Goal: Transaction & Acquisition: Obtain resource

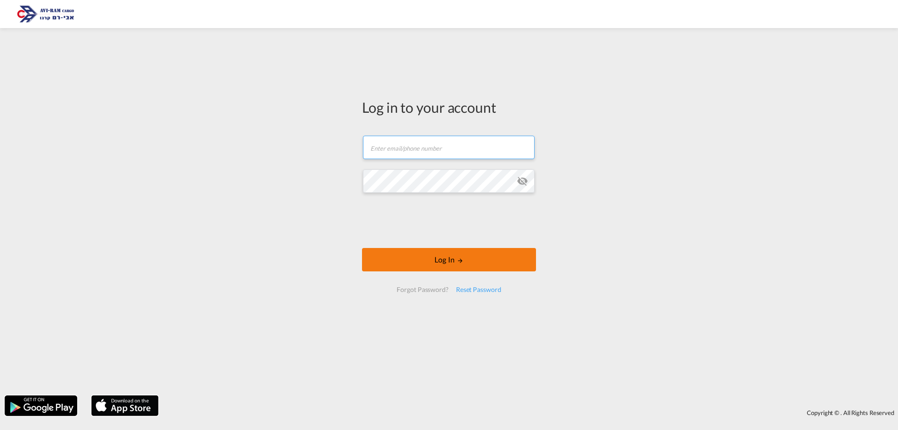
type input "[EMAIL_ADDRESS][DOMAIN_NAME]"
click at [422, 256] on button "Log In" at bounding box center [449, 259] width 174 height 23
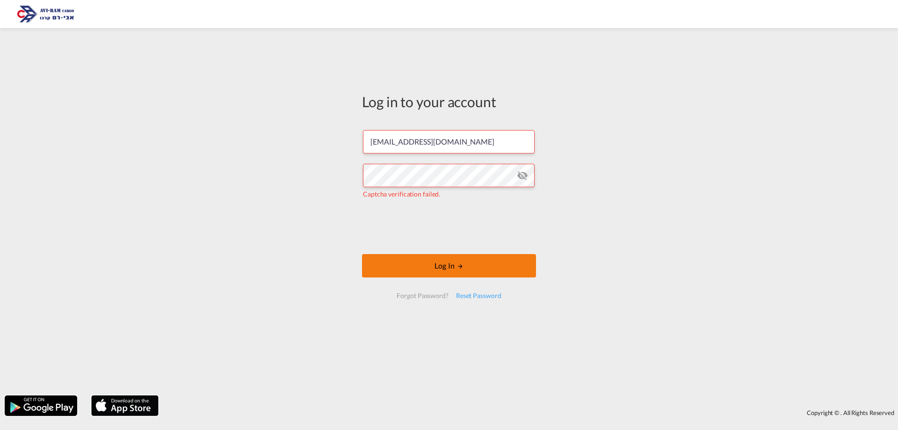
click at [429, 272] on button "Log In" at bounding box center [449, 265] width 174 height 23
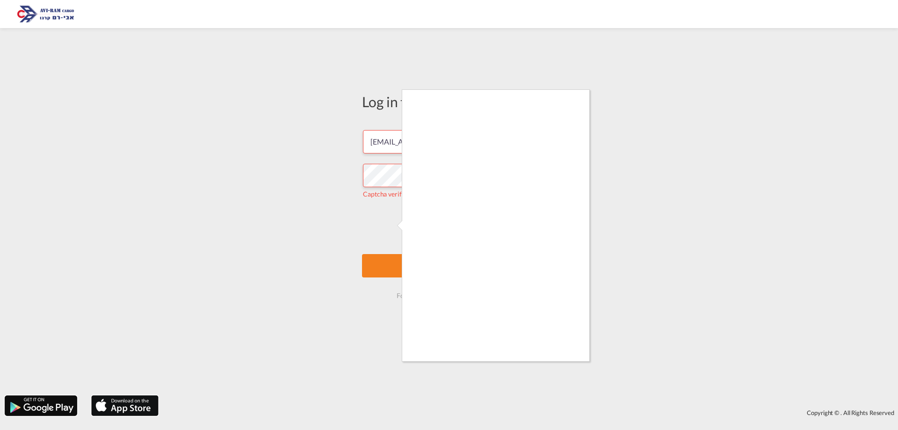
click at [396, 258] on div at bounding box center [449, 215] width 898 height 430
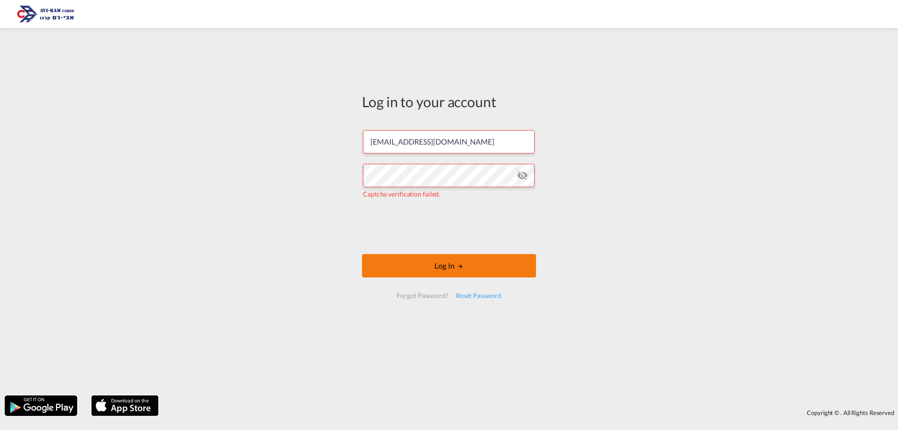
click at [428, 267] on button "Log In" at bounding box center [449, 265] width 174 height 23
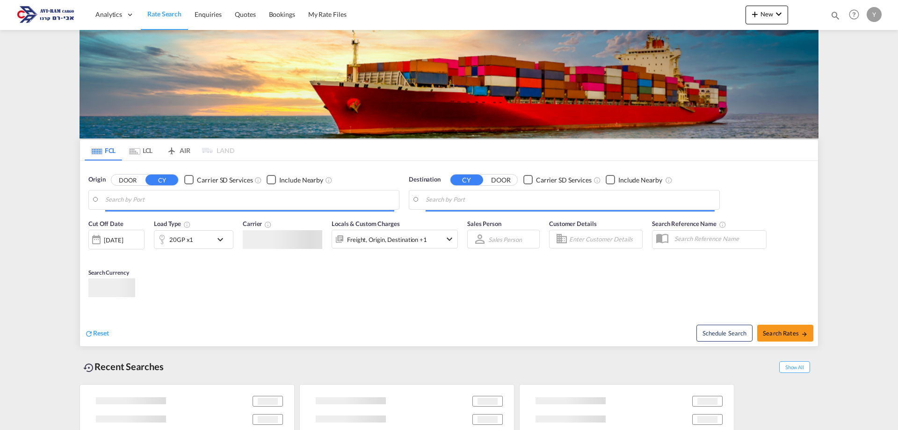
type input "[GEOGRAPHIC_DATA], NLRTM"
type input "[GEOGRAPHIC_DATA], [GEOGRAPHIC_DATA]"
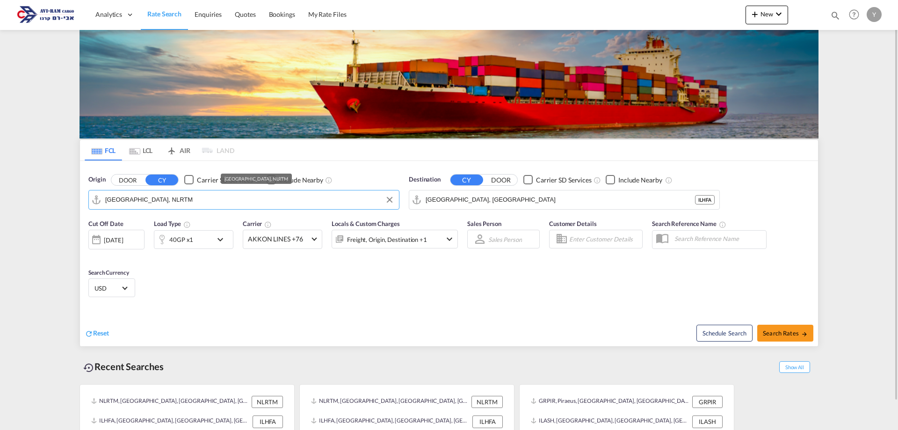
click at [174, 205] on input "[GEOGRAPHIC_DATA], NLRTM" at bounding box center [249, 200] width 289 height 14
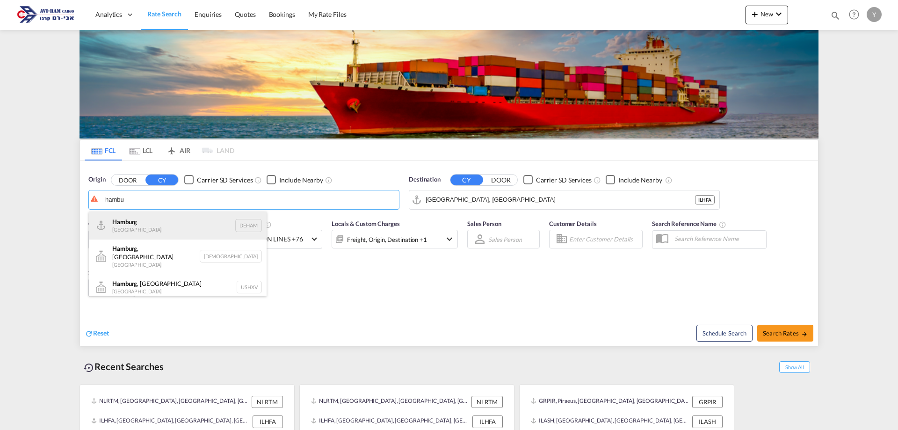
click at [168, 217] on div "Hambu rg [GEOGRAPHIC_DATA] DEHAM" at bounding box center [178, 226] width 178 height 28
type input "[GEOGRAPHIC_DATA], [GEOGRAPHIC_DATA]"
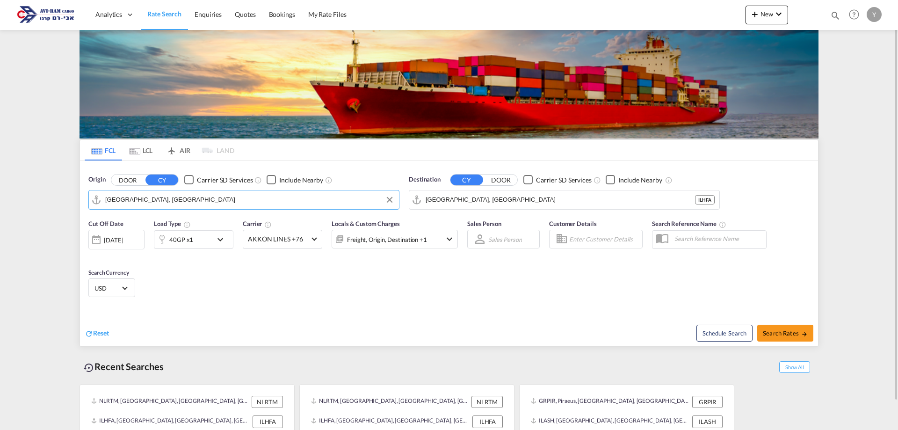
click at [123, 241] on div "[DATE]" at bounding box center [113, 240] width 19 height 8
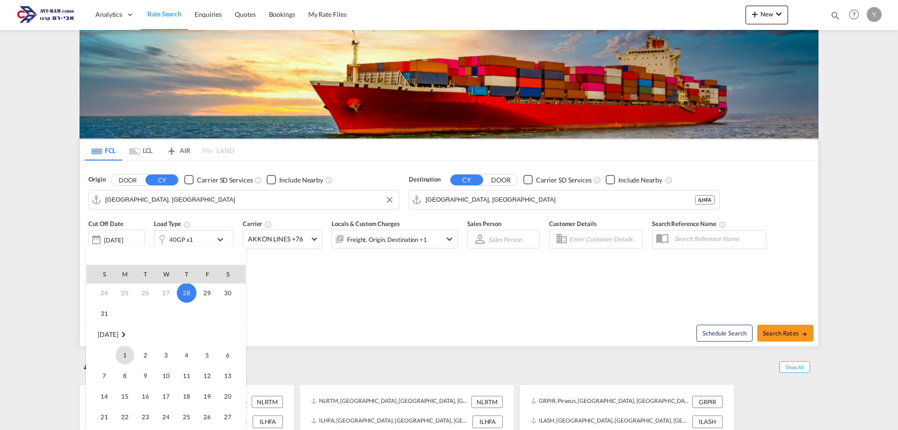
scroll to position [94, 0]
click at [122, 346] on span "1" at bounding box center [125, 345] width 19 height 19
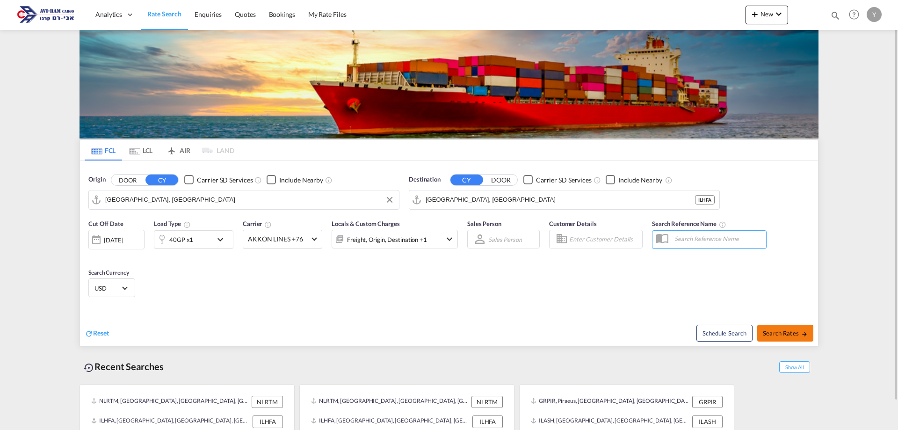
click at [782, 336] on span "Search Rates" at bounding box center [785, 332] width 45 height 7
type input "DEHAM to ILHFA / [DATE]"
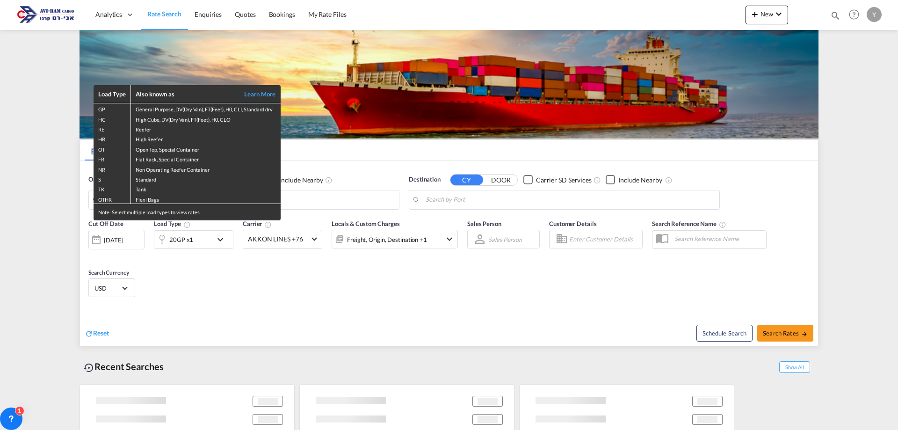
type input "[GEOGRAPHIC_DATA], [GEOGRAPHIC_DATA]"
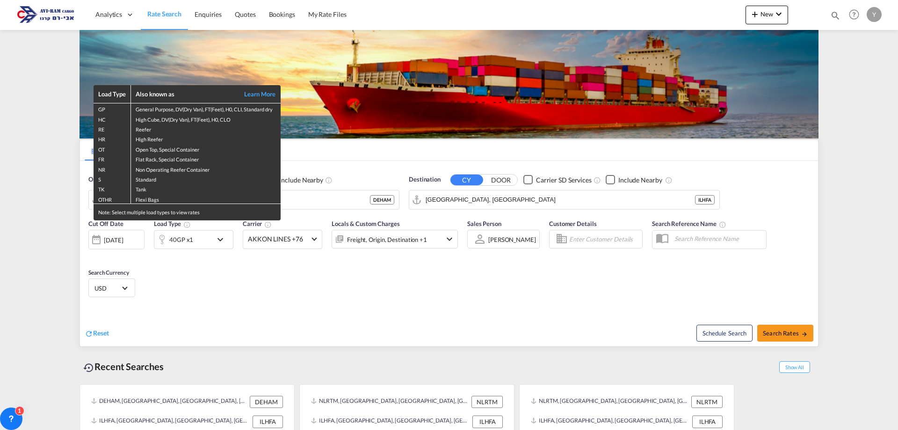
click at [215, 241] on div "Load Type Also known as Learn More GP General Purpose, DV(Dry Van), FT(Feet), H…" at bounding box center [449, 215] width 898 height 430
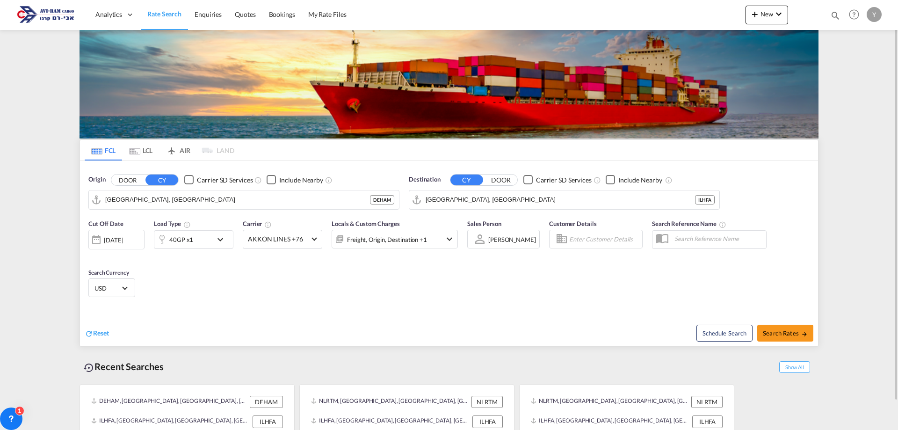
click at [222, 243] on md-icon "icon-chevron-down" at bounding box center [223, 239] width 16 height 11
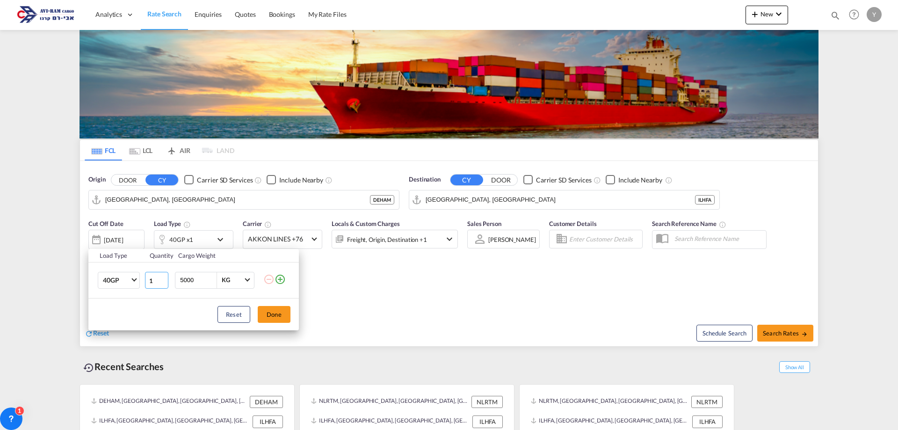
drag, startPoint x: 154, startPoint y: 283, endPoint x: 148, endPoint y: 283, distance: 6.6
click at [148, 283] on input "1" at bounding box center [156, 280] width 23 height 17
type input "4"
click at [288, 316] on button "Done" at bounding box center [274, 314] width 33 height 17
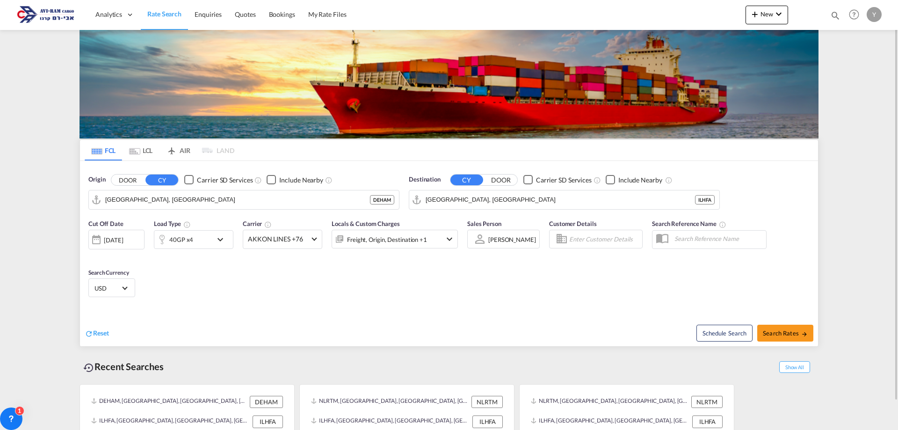
click at [790, 342] on div "Schedule Search Search Rates" at bounding box center [635, 328] width 367 height 36
click at [786, 330] on span "Search Rates" at bounding box center [785, 332] width 45 height 7
type input "DEHAM to ILHFA / [DATE]"
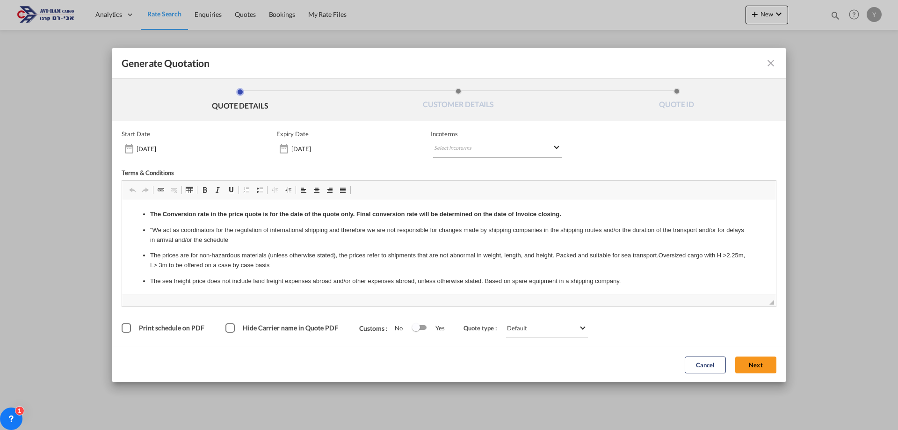
click at [446, 143] on md-select "Select Incoterms CPT - export Carrier Paid to DPU - export Delivery at Place Un…" at bounding box center [496, 148] width 131 height 17
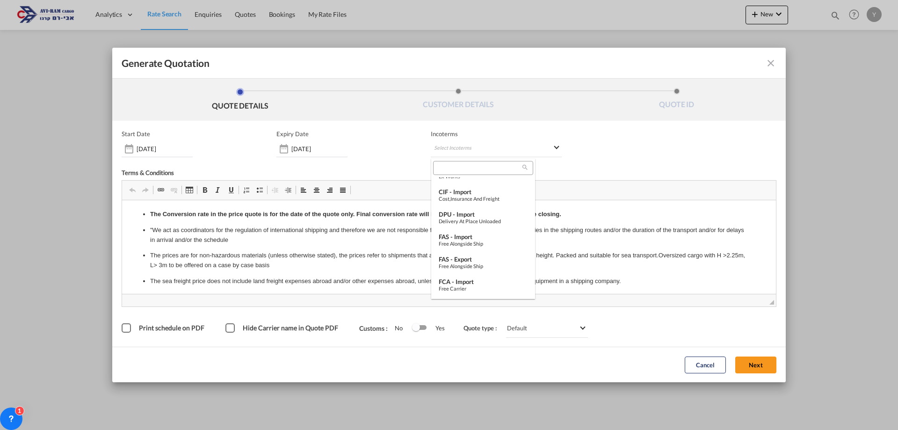
scroll to position [47, 0]
click at [477, 192] on div "Ex Works" at bounding box center [483, 190] width 89 height 6
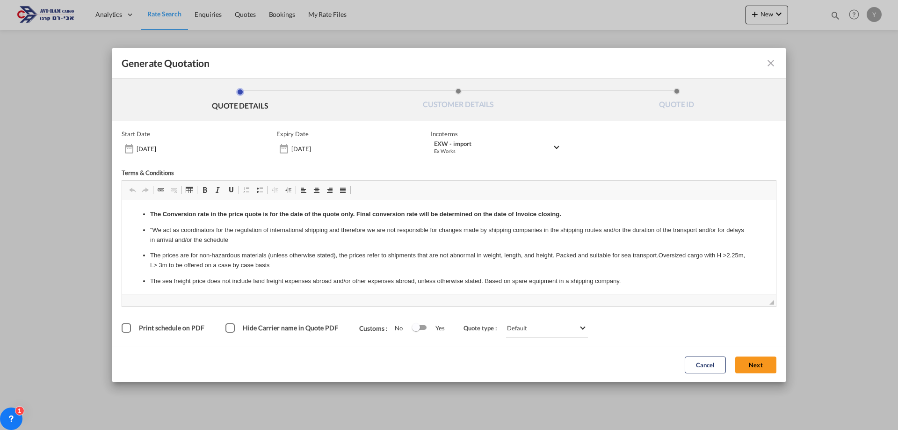
click at [148, 145] on input "[DATE]" at bounding box center [165, 148] width 56 height 7
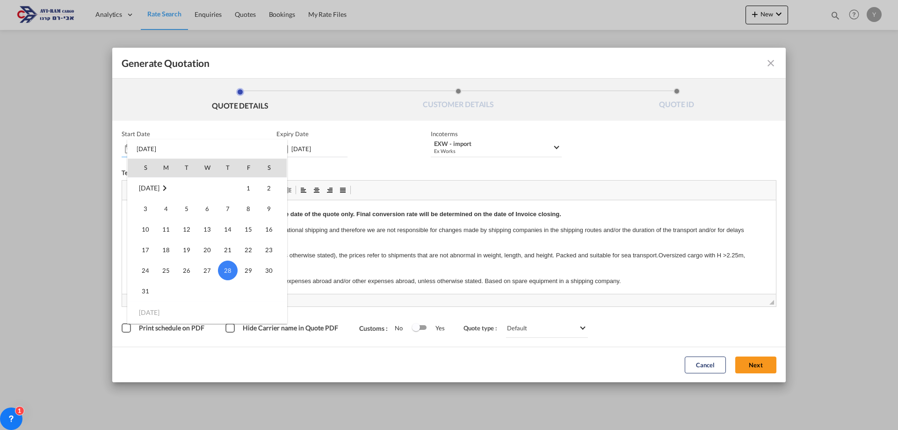
scroll to position [216649, 0]
click at [166, 193] on td "[DATE]" at bounding box center [162, 186] width 69 height 21
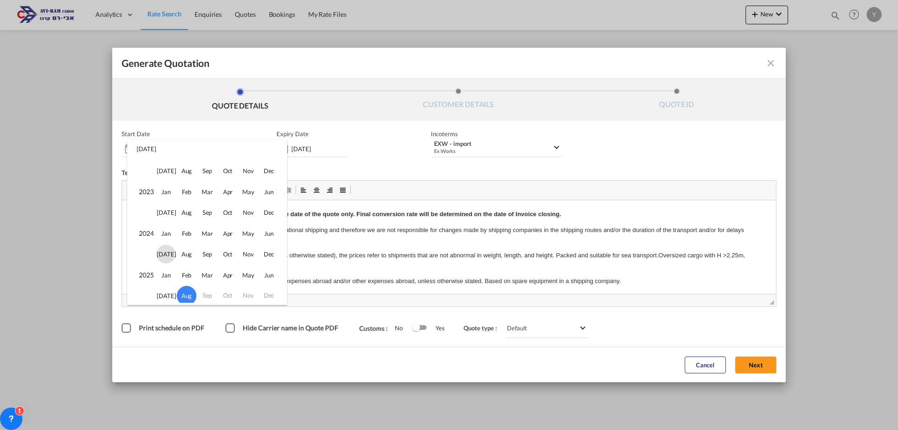
scroll to position [5872, 0]
click at [208, 292] on td "Sep" at bounding box center [207, 292] width 21 height 21
click at [406, 196] on div at bounding box center [449, 215] width 898 height 430
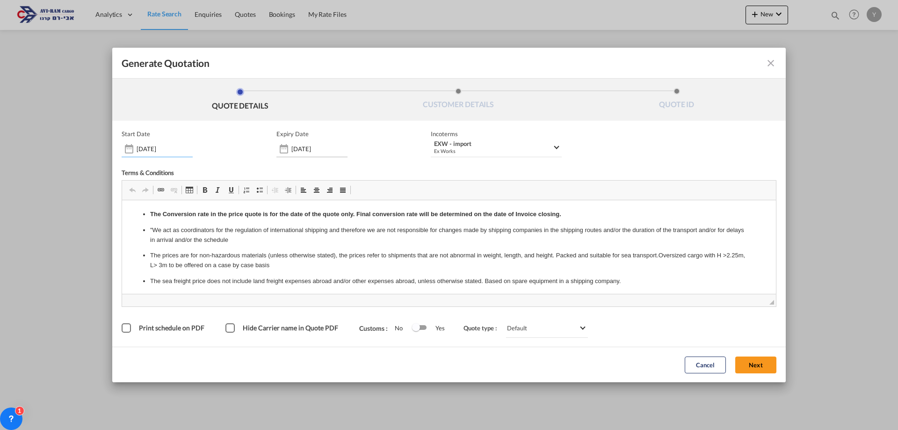
click at [307, 151] on input "[DATE]" at bounding box center [320, 148] width 56 height 7
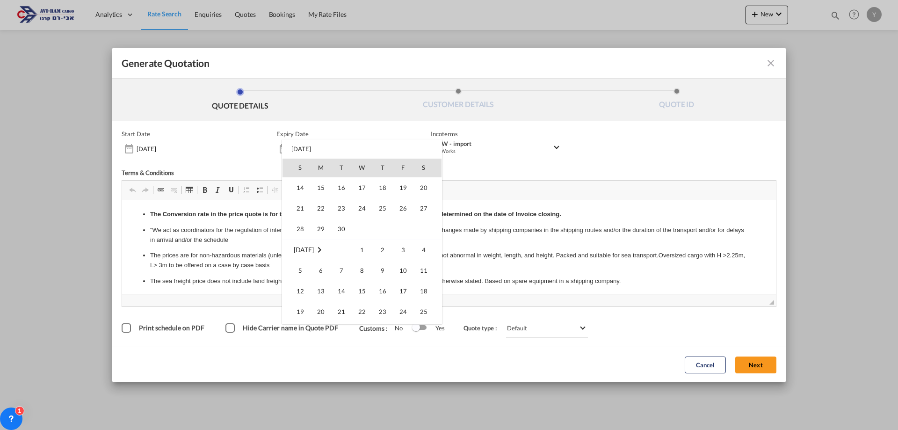
scroll to position [187, 0]
click at [340, 225] on span "30" at bounding box center [341, 228] width 19 height 19
type input "[DATE]"
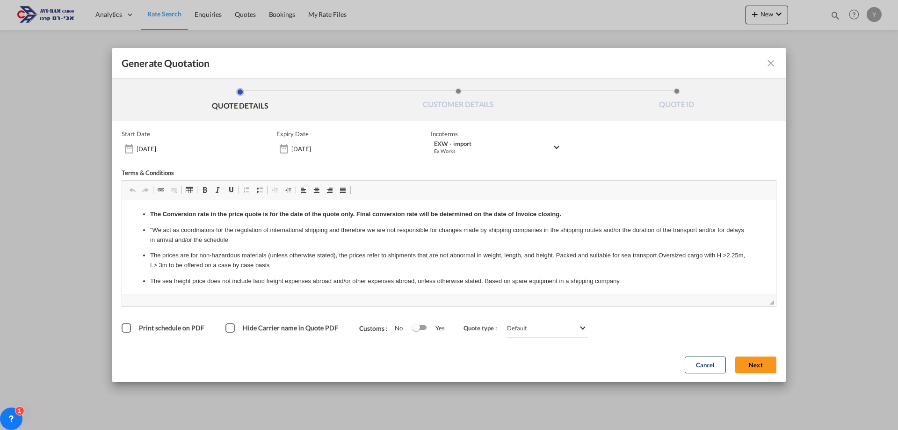
click at [158, 148] on input "[DATE]" at bounding box center [165, 148] width 56 height 7
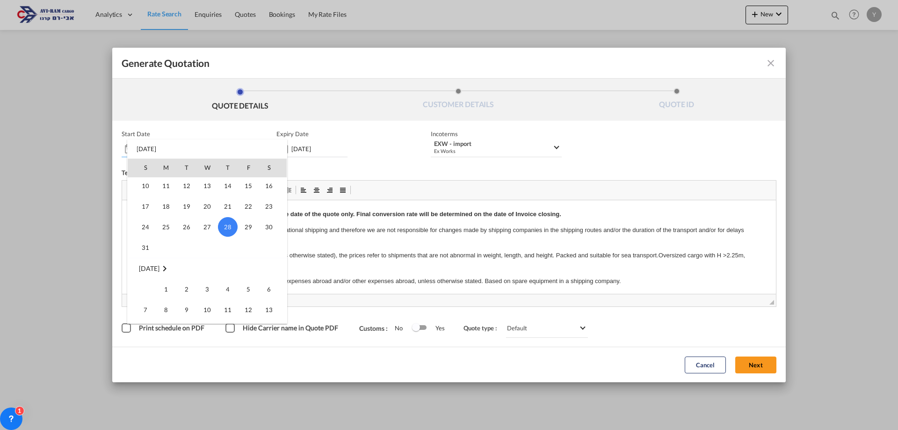
scroll to position [216695, 0]
click at [163, 283] on span "1" at bounding box center [166, 286] width 19 height 19
type input "[DATE]"
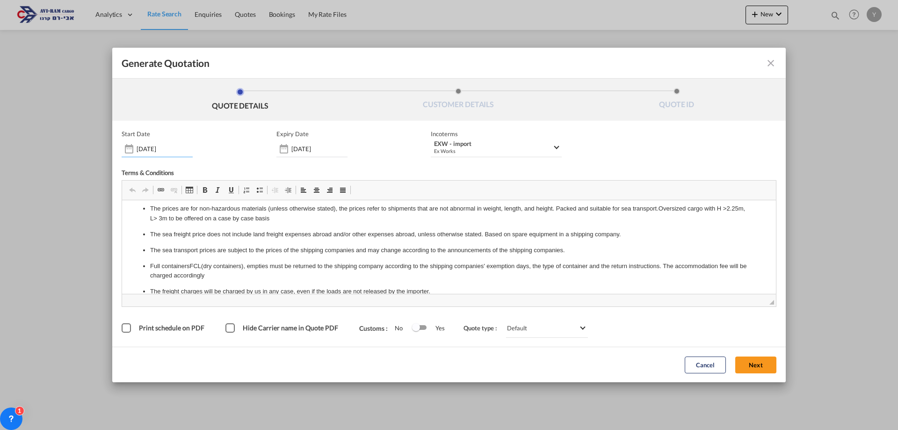
scroll to position [0, 0]
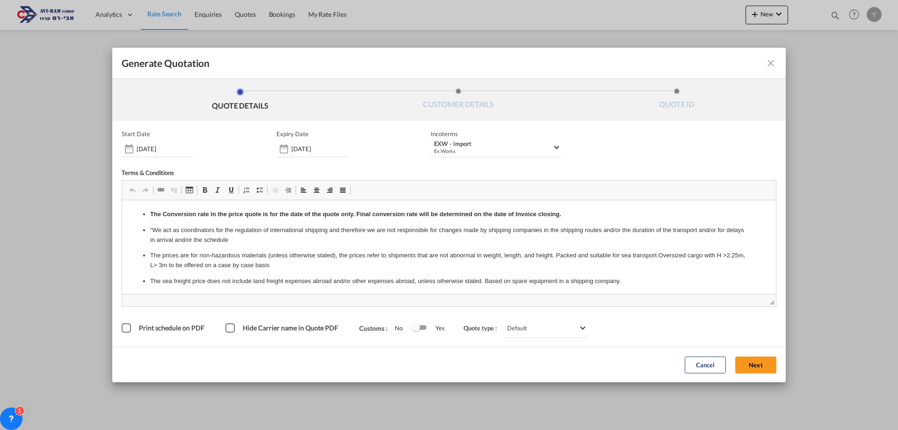
drag, startPoint x: 573, startPoint y: 205, endPoint x: 578, endPoint y: 205, distance: 5.2
click at [577, 215] on p "The Conversion rate in the price quote is for the date of the quote only. Final…" at bounding box center [449, 215] width 598 height 10
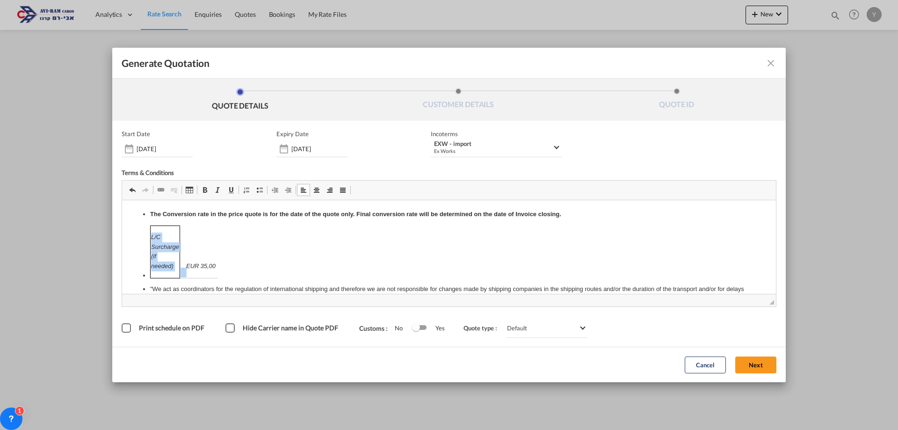
drag, startPoint x: 218, startPoint y: 269, endPoint x: 184, endPoint y: 247, distance: 40.6
click at [184, 247] on li "L/C Surcharge (if needed) EUR 35,00" at bounding box center [449, 252] width 598 height 53
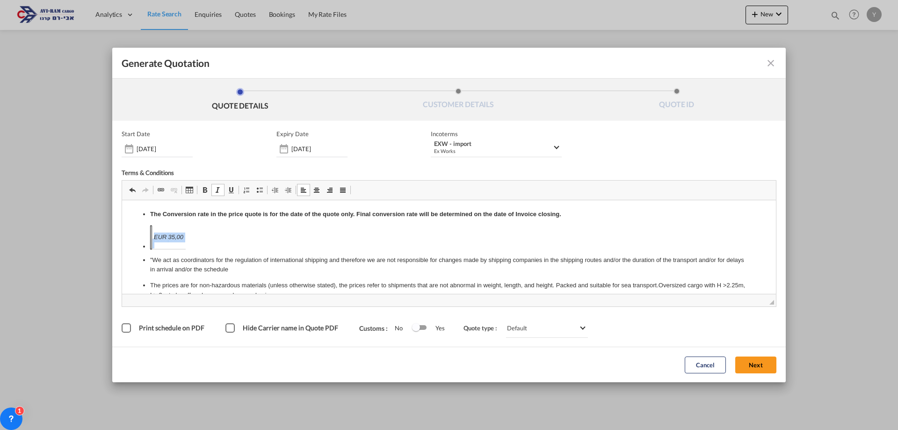
drag, startPoint x: 191, startPoint y: 241, endPoint x: 184, endPoint y: 240, distance: 7.2
click at [184, 240] on li "EUR 35,00" at bounding box center [449, 238] width 598 height 24
click at [151, 240] on tr "Editor, editor2" at bounding box center [153, 237] width 4 height 23
drag, startPoint x: 149, startPoint y: 246, endPoint x: 146, endPoint y: 240, distance: 6.7
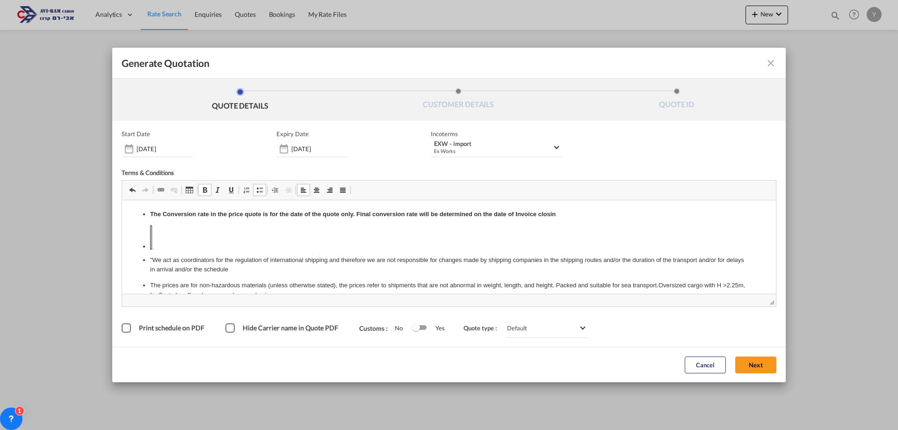
click at [150, 214] on li "The Conversion rate in the price quote is for the date of the quote only. Final…" at bounding box center [449, 215] width 598 height 10
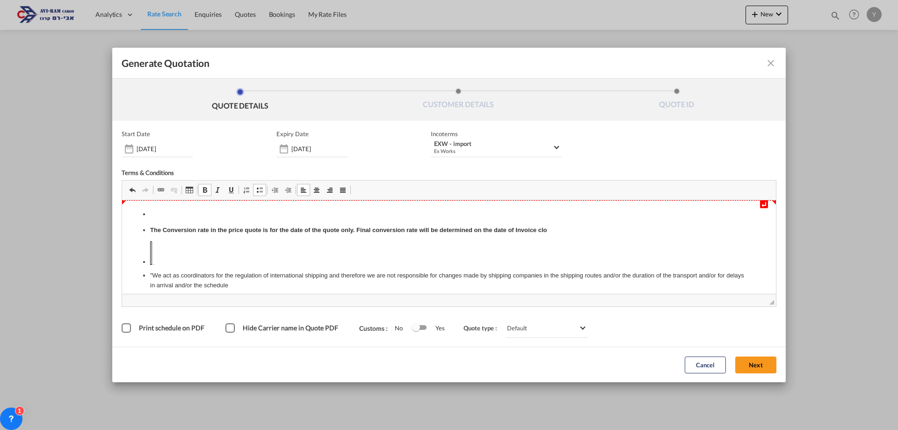
click at [154, 227] on strong "The Conversion rate in the price quote is for the date of the quote only. Final…" at bounding box center [348, 229] width 397 height 7
click at [162, 210] on p "Editor, editor2" at bounding box center [449, 215] width 598 height 10
drag, startPoint x: 143, startPoint y: 260, endPoint x: 137, endPoint y: 257, distance: 6.5
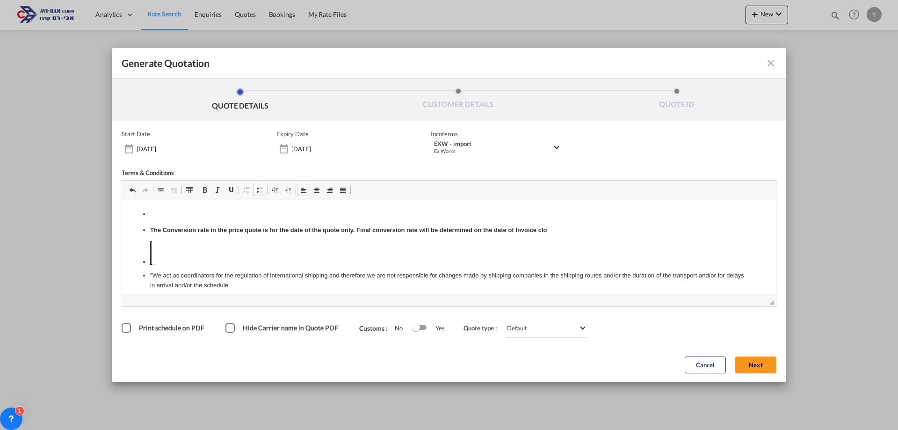
drag, startPoint x: 139, startPoint y: 262, endPoint x: 152, endPoint y: 258, distance: 13.6
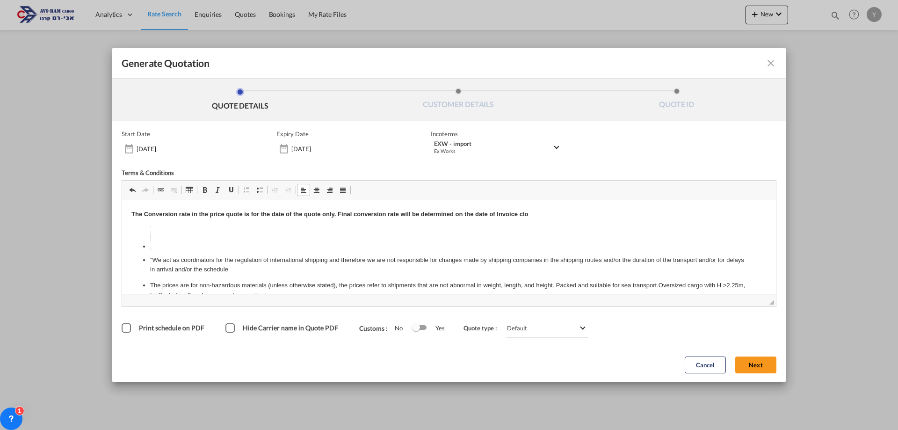
click at [773, 65] on md-icon "icon-close fg-AAA8AD cursor m-0" at bounding box center [771, 63] width 11 height 11
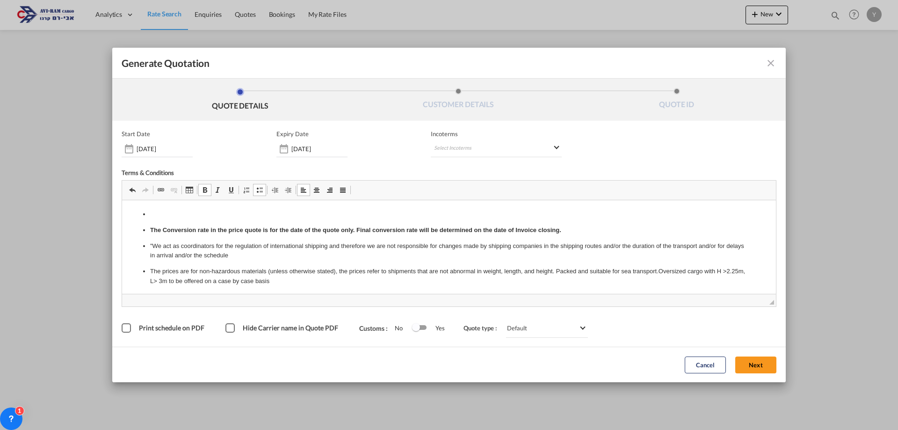
click at [157, 217] on p "Editor, editor4" at bounding box center [449, 215] width 598 height 10
click at [443, 156] on md-select "Select Incoterms CPT - export Carrier Paid to DPU - export Delivery at Place Un…" at bounding box center [496, 148] width 131 height 17
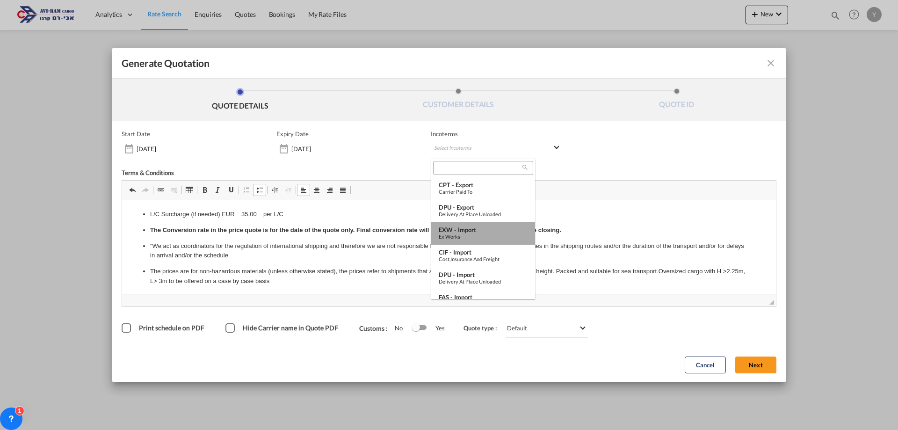
drag, startPoint x: 492, startPoint y: 234, endPoint x: 302, endPoint y: 36, distance: 274.1
click at [492, 234] on div "Ex Works" at bounding box center [483, 237] width 89 height 6
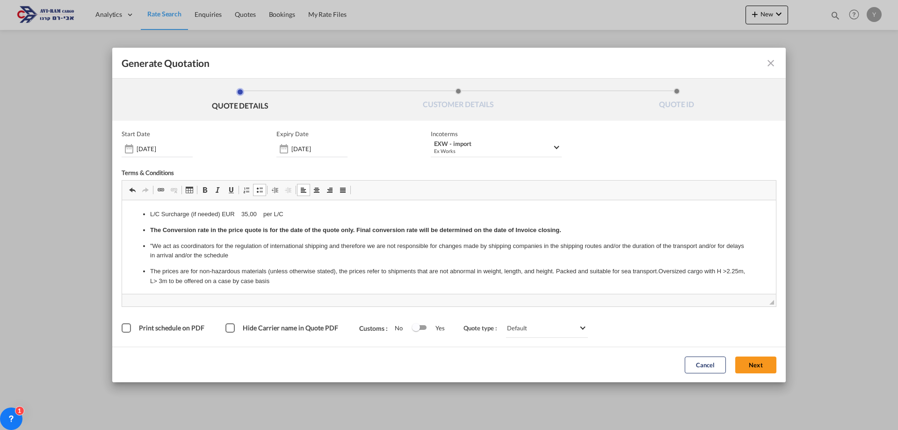
click at [313, 150] on input "[DATE]" at bounding box center [320, 148] width 56 height 7
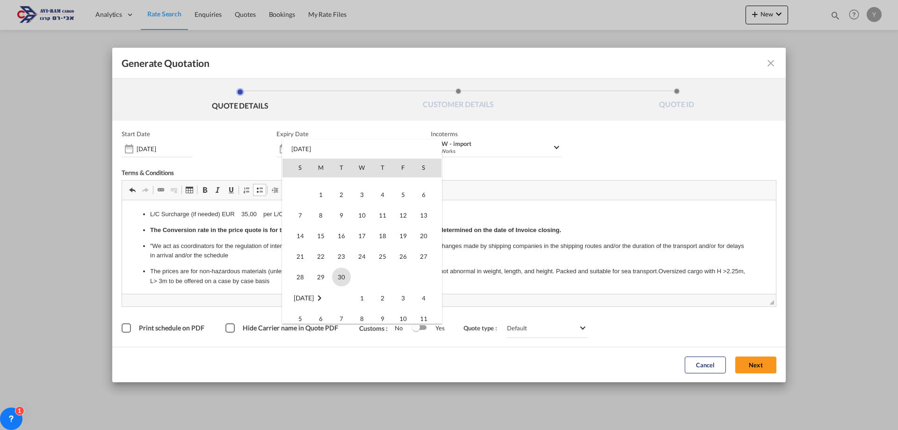
scroll to position [140, 0]
drag, startPoint x: 340, startPoint y: 273, endPoint x: 211, endPoint y: 70, distance: 240.9
click at [340, 273] on span "30" at bounding box center [341, 274] width 19 height 19
type input "[DATE]"
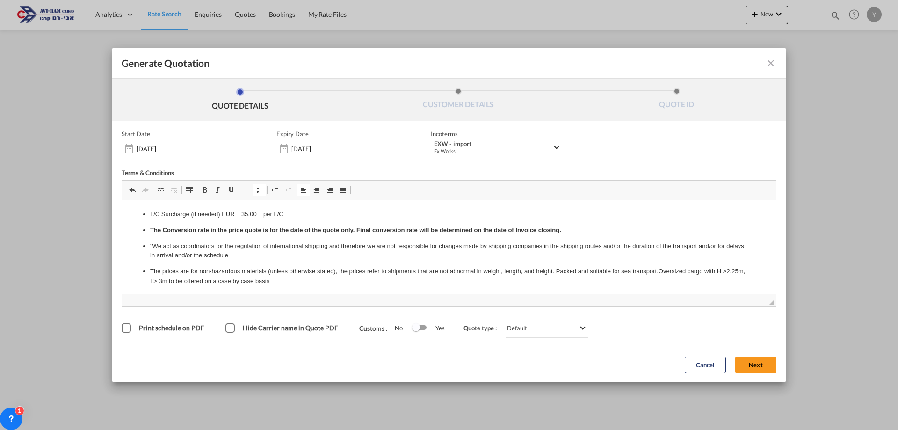
click at [146, 148] on input "[DATE]" at bounding box center [165, 148] width 56 height 7
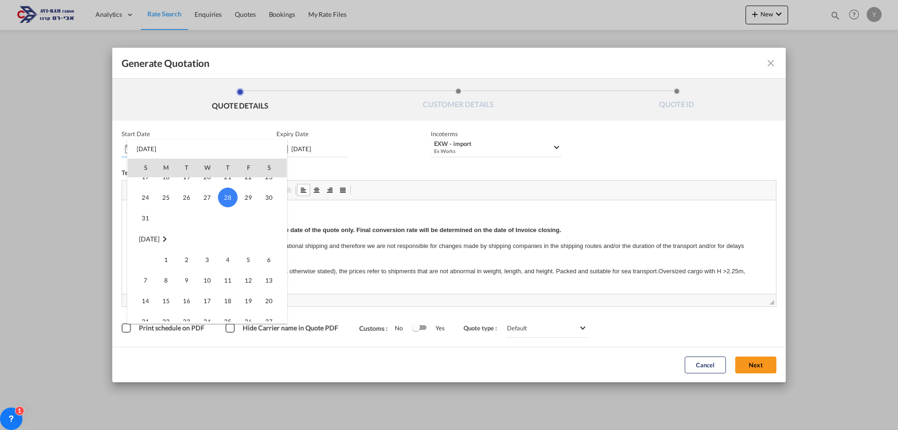
scroll to position [216742, 0]
click at [169, 235] on span "1" at bounding box center [166, 239] width 19 height 19
type input "[DATE]"
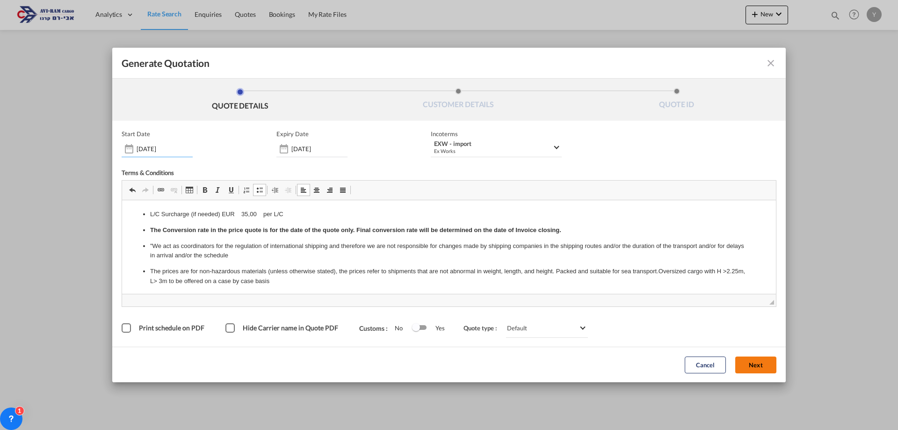
click at [750, 359] on button "Next" at bounding box center [756, 365] width 41 height 17
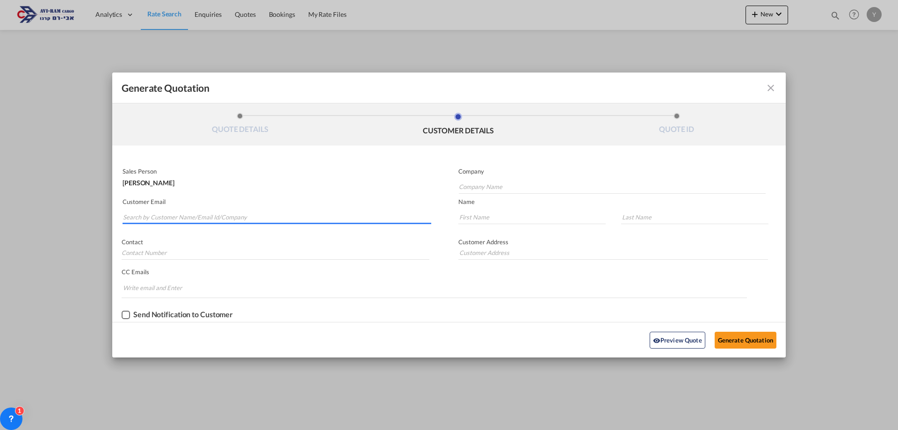
click at [144, 221] on input "Search by Customer Name/Email Id/Company" at bounding box center [277, 217] width 308 height 14
type input "ל"
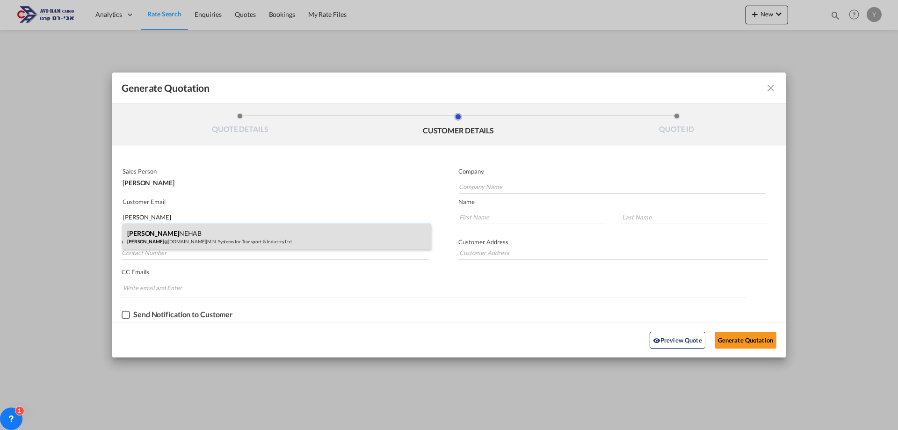
type input "[PERSON_NAME]"
click at [197, 247] on div "[PERSON_NAME] NEHAB [PERSON_NAME] @[DOMAIN_NAME] | M.N. Systems for Transport &…" at bounding box center [277, 236] width 309 height 25
type input "M.N. Systems for Transport & Industry Ltd"
type input "[PERSON_NAME][EMAIL_ADDRESS][DOMAIN_NAME]"
type input "[PERSON_NAME]"
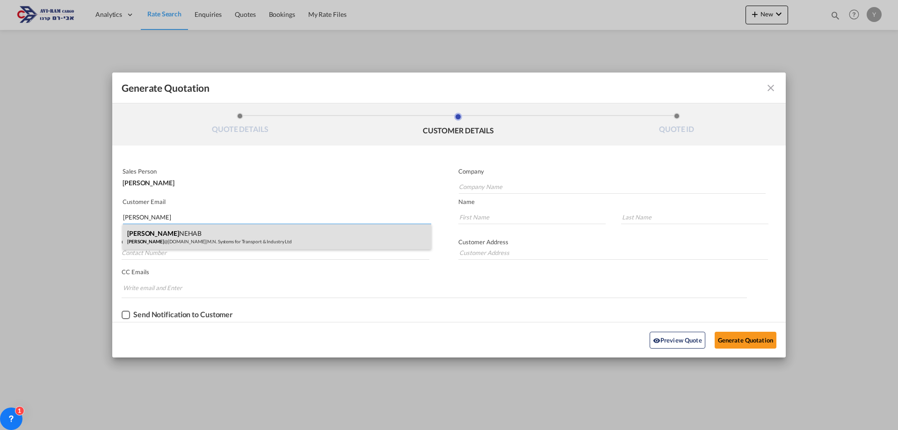
type input "NEHAB"
type input "[PHONE_NUMBER]"
type input "[PERSON_NAME]-[PERSON_NAME][GEOGRAPHIC_DATA]"
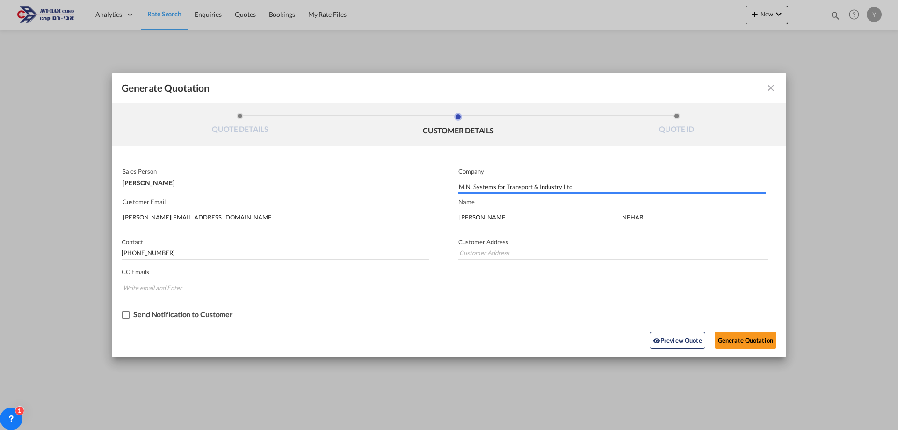
type input "[PERSON_NAME]-[PERSON_NAME][GEOGRAPHIC_DATA]"
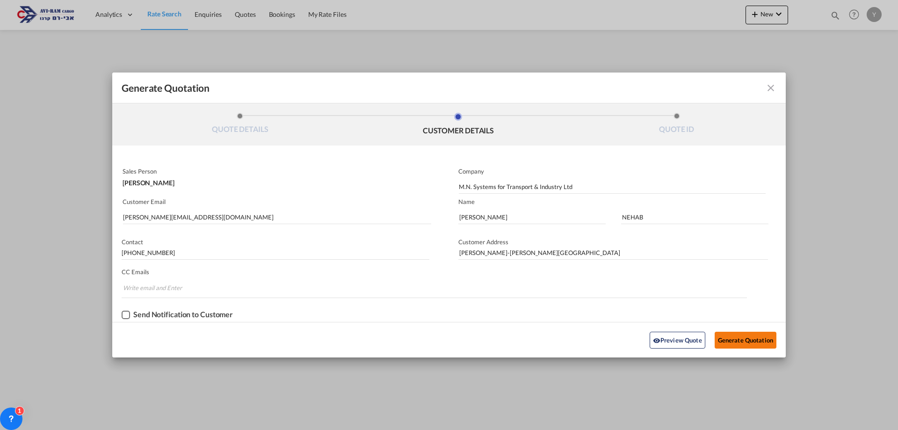
click at [752, 341] on button "Generate Quotation" at bounding box center [746, 340] width 62 height 17
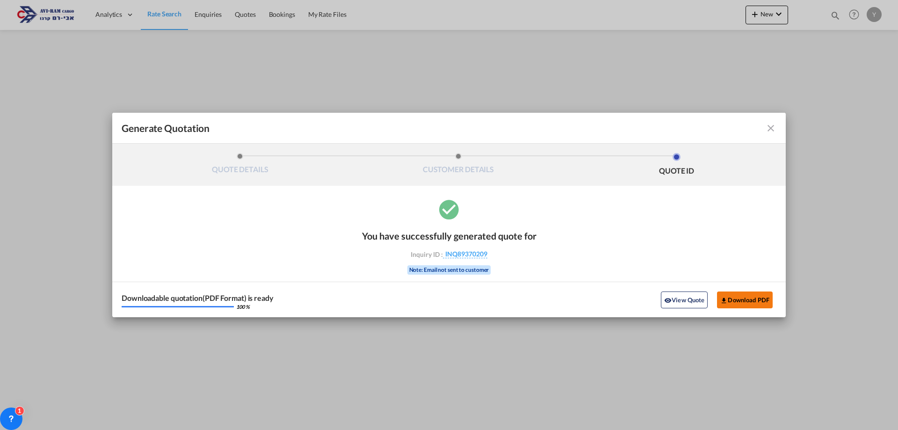
click at [747, 300] on button "Download PDF" at bounding box center [745, 300] width 56 height 17
